Goal: Task Accomplishment & Management: Use online tool/utility

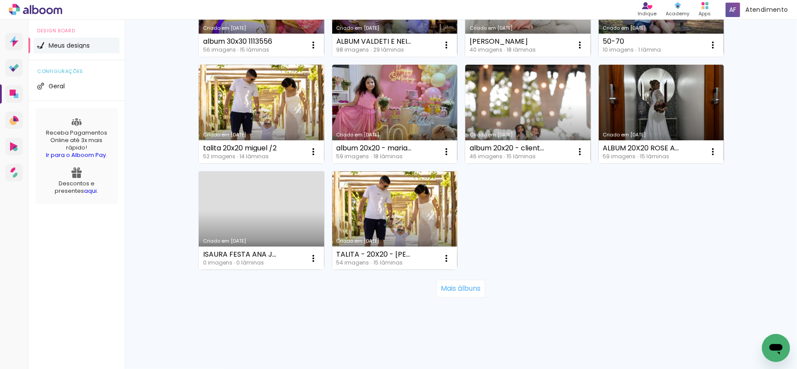
scroll to position [581, 0]
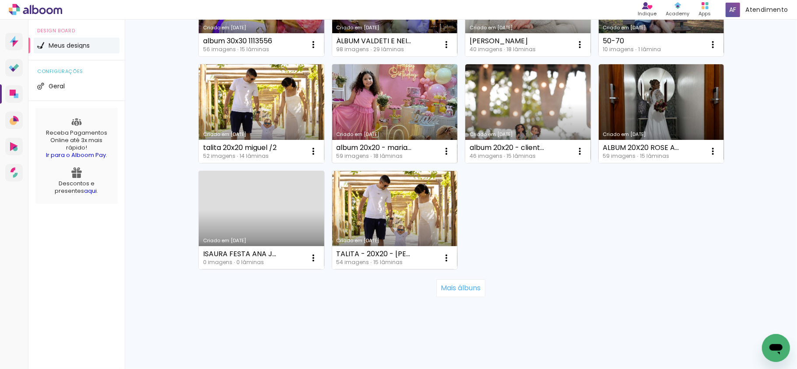
click at [360, 95] on link "Criado em [DATE]" at bounding box center [395, 113] width 126 height 99
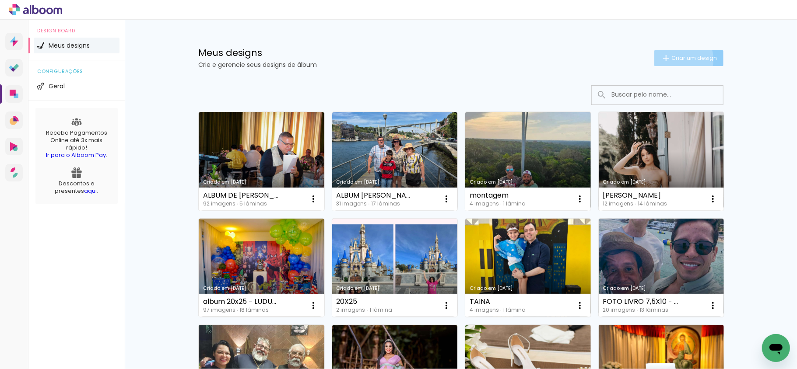
click at [671, 60] on span "Criar um design" at bounding box center [694, 58] width 46 height 6
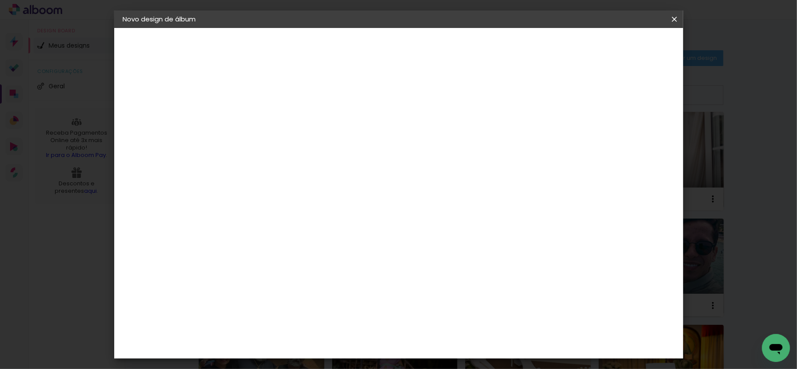
click at [266, 123] on input at bounding box center [266, 118] width 0 height 14
type input "Album 20x30 -"
type paper-input "Album 20x30 -"
paste input "Francielly Viana"
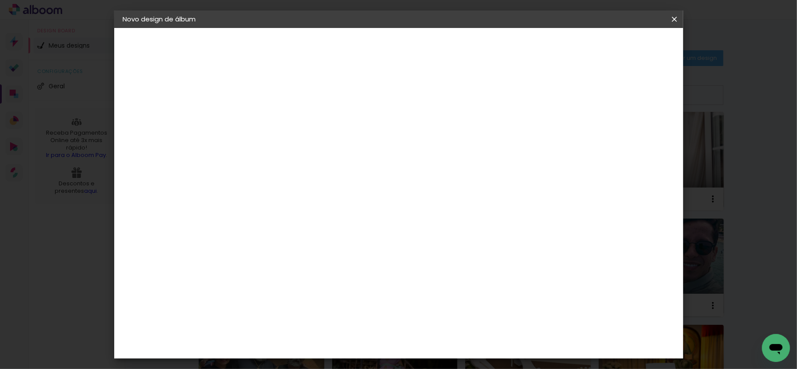
type input "Album 20x30 - Francielly Viana- EVENTOS"
type paper-input "Album 20x30 - Francielly Viana- EVENTOS"
click at [356, 51] on paper-button "Avançar" at bounding box center [334, 46] width 43 height 15
click at [0, 0] on slot "Tamanho Livre" at bounding box center [0, 0] width 0 height 0
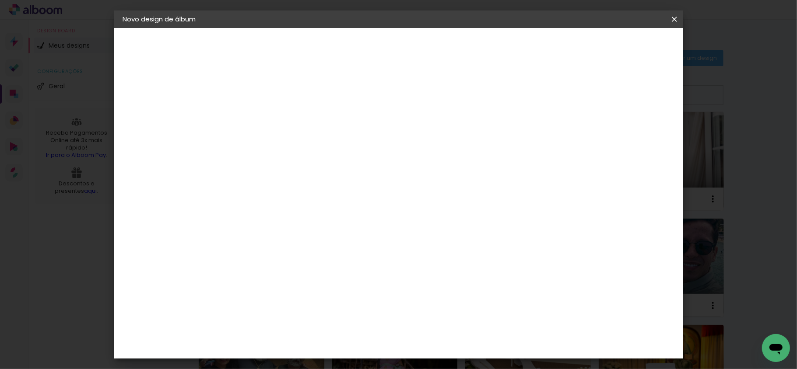
click at [0, 0] on slot "Avançar" at bounding box center [0, 0] width 0 height 0
click at [449, 344] on input "60" at bounding box center [446, 339] width 23 height 13
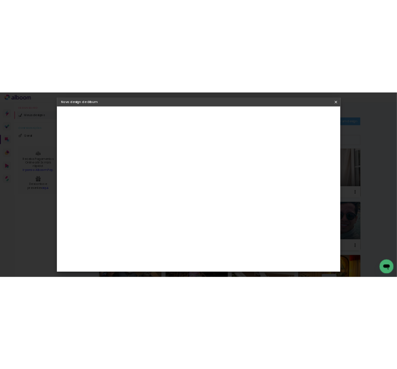
scroll to position [159, 0]
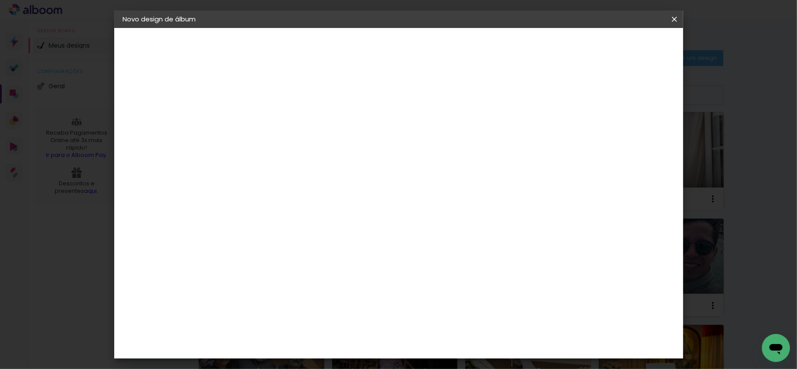
type input "40"
type paper-input "40"
click at [577, 49] on span "Iniciar design" at bounding box center [558, 46] width 40 height 6
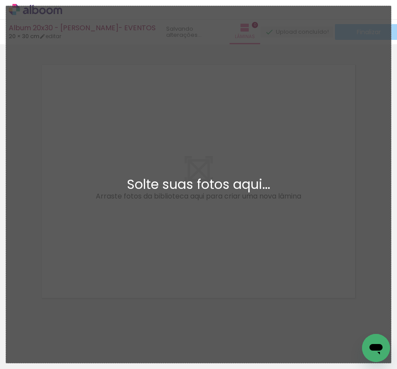
scroll to position [11, 0]
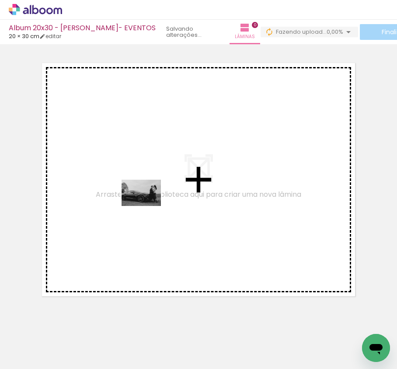
drag, startPoint x: 81, startPoint y: 344, endPoint x: 158, endPoint y: 199, distance: 164.5
click at [158, 199] on quentale-workspace at bounding box center [198, 184] width 397 height 369
